Goal: Information Seeking & Learning: Learn about a topic

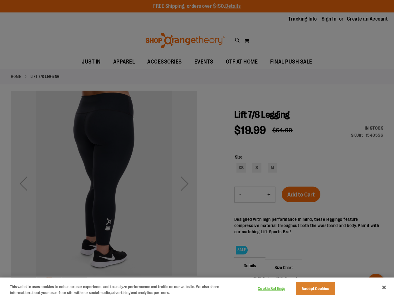
click at [197, 150] on div at bounding box center [197, 149] width 394 height 299
click at [279, 289] on button "Cookie Settings" at bounding box center [271, 289] width 39 height 12
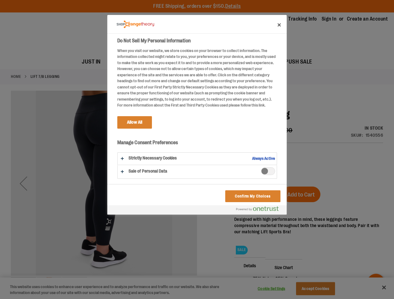
click at [323, 289] on div at bounding box center [197, 149] width 394 height 299
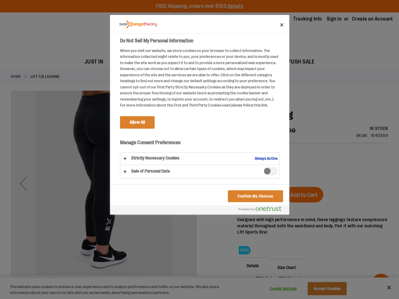
click at [384, 288] on div at bounding box center [199, 149] width 399 height 299
click at [326, 299] on html "Skip to Content The store will not work correctly when cookies are disabled. FR…" at bounding box center [199, 149] width 399 height 299
